Goal: Register for event/course

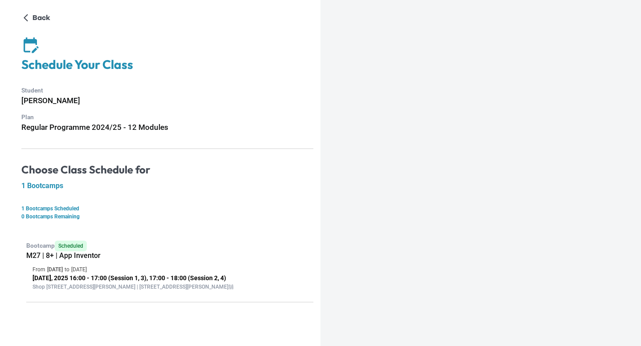
click at [265, 167] on h4 "Choose Class Schedule for" at bounding box center [167, 169] width 292 height 13
